Goal: Information Seeking & Learning: Learn about a topic

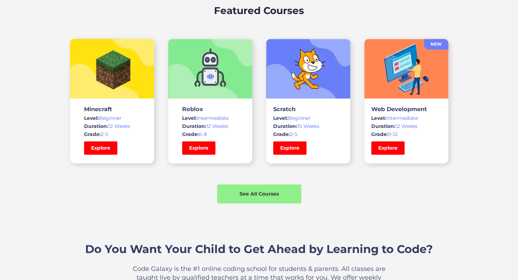
scroll to position [493, 0]
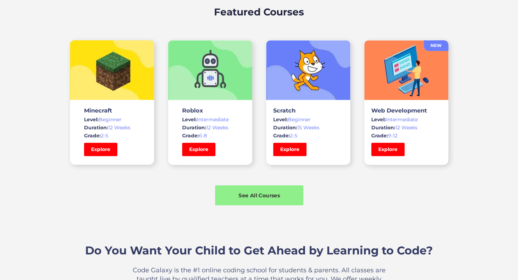
click at [242, 193] on div "See All Courses" at bounding box center [259, 194] width 88 height 7
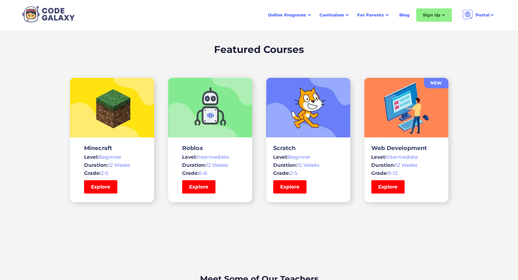
scroll to position [1578, 0]
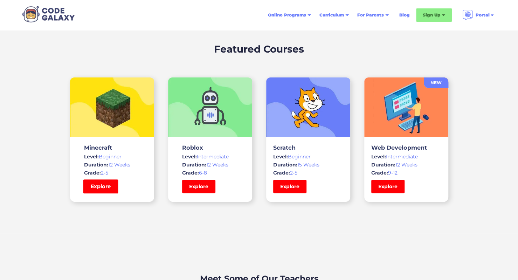
click at [104, 187] on link "Explore" at bounding box center [100, 186] width 35 height 14
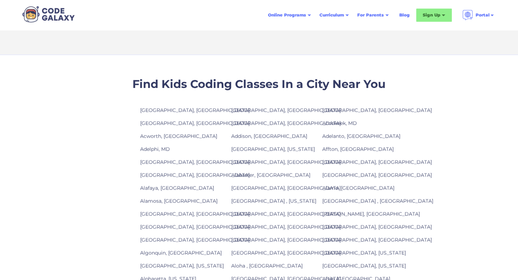
scroll to position [510, 0]
